Goal: Information Seeking & Learning: Learn about a topic

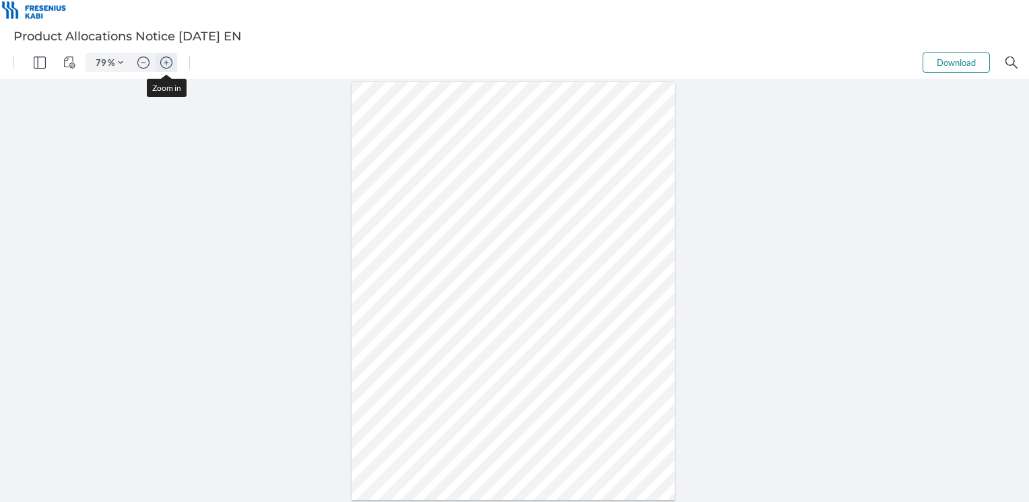
click at [164, 62] on img "Zoom in" at bounding box center [166, 63] width 12 height 12
type input "136"
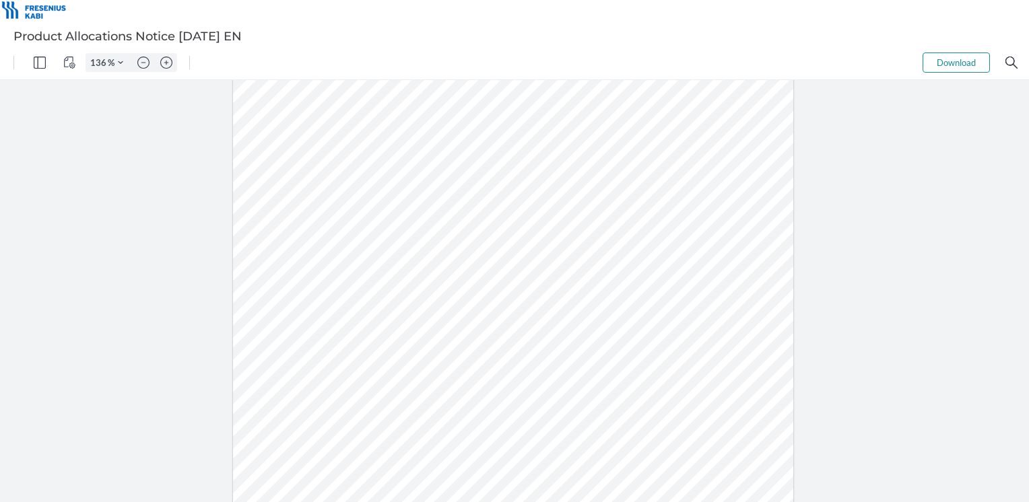
scroll to position [3, 0]
